Goal: Task Accomplishment & Management: Use online tool/utility

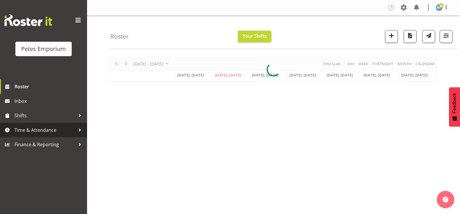
click at [26, 128] on span "Time & Attendance" at bounding box center [45, 130] width 61 height 9
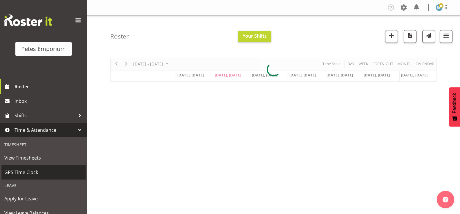
click at [19, 174] on span "GPS Time Clock" at bounding box center [43, 172] width 78 height 9
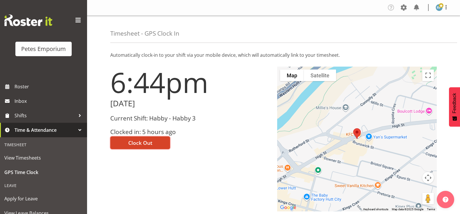
click at [140, 142] on span "Clock Out" at bounding box center [140, 143] width 24 height 8
